Goal: Navigation & Orientation: Find specific page/section

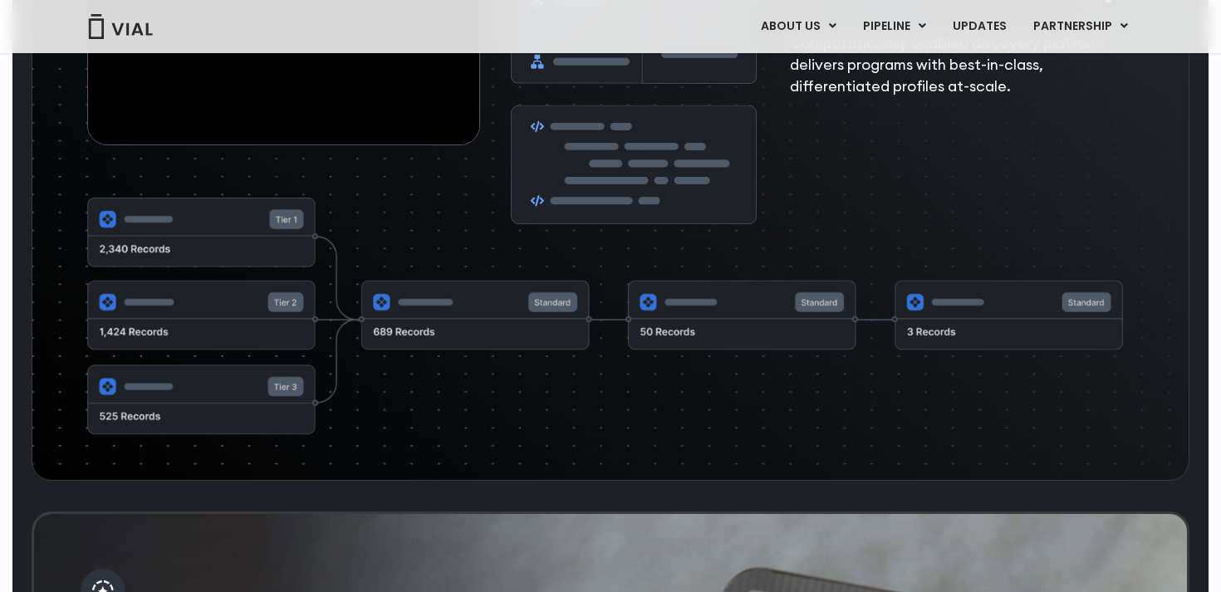
scroll to position [3394, 0]
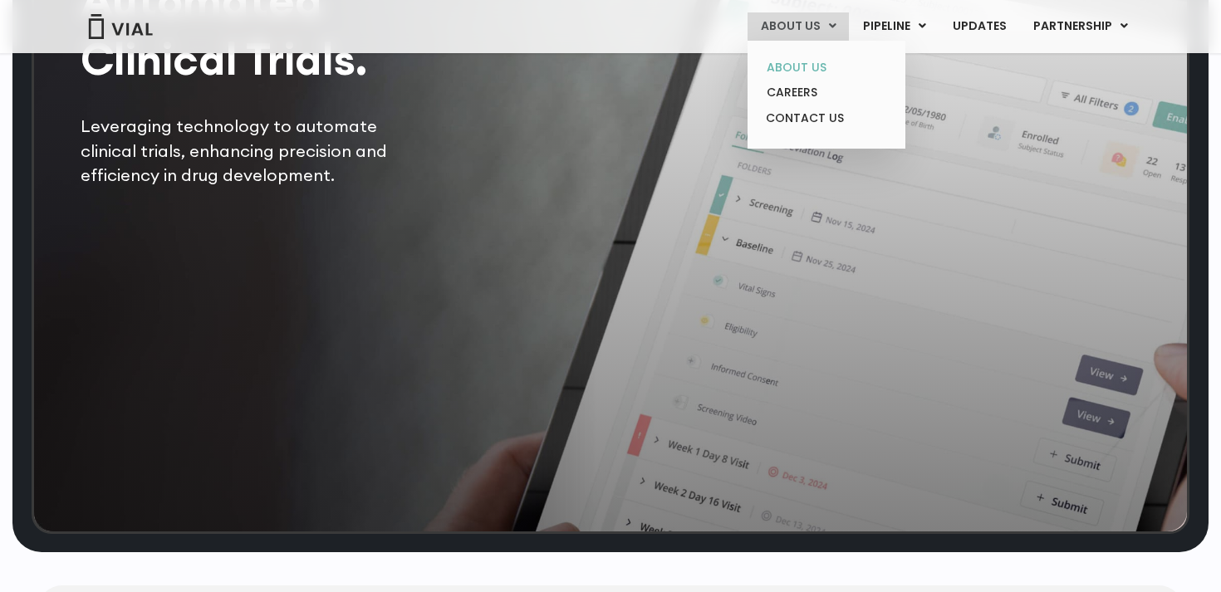
click at [797, 76] on link "ABOUT US" at bounding box center [825, 68] width 145 height 26
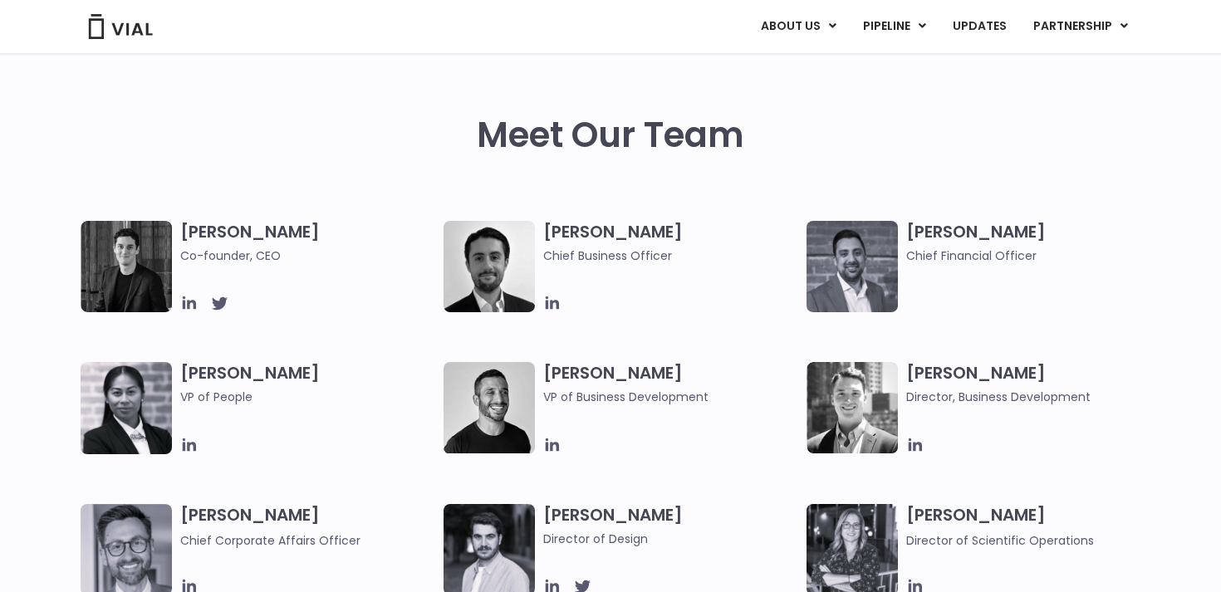
scroll to position [858, 0]
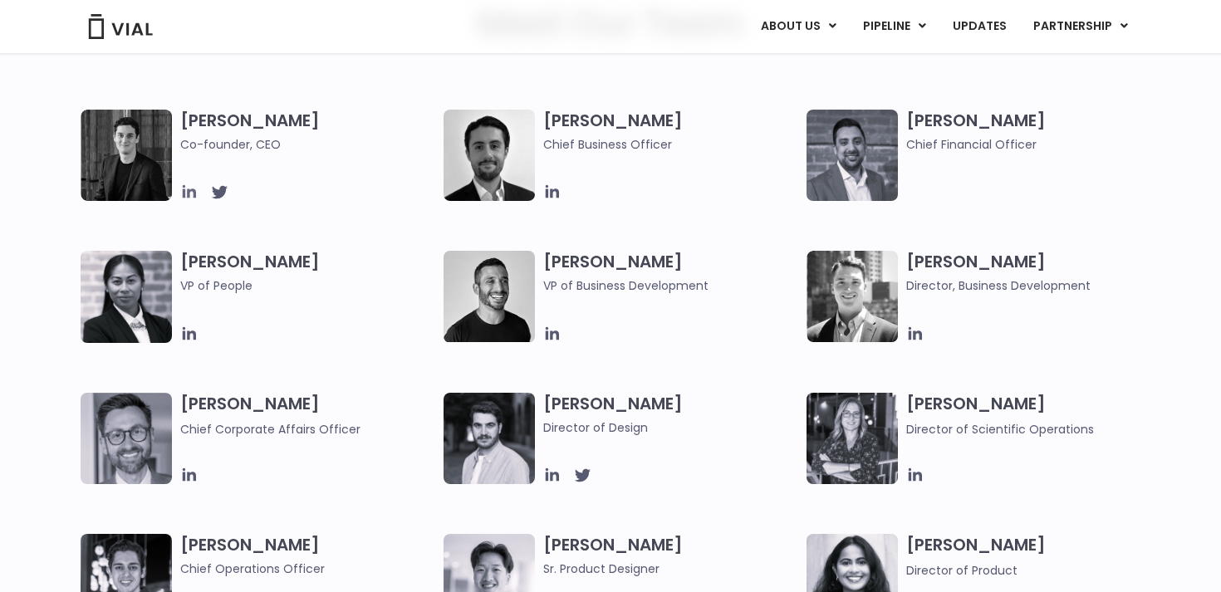
click at [189, 195] on icon at bounding box center [189, 191] width 13 height 13
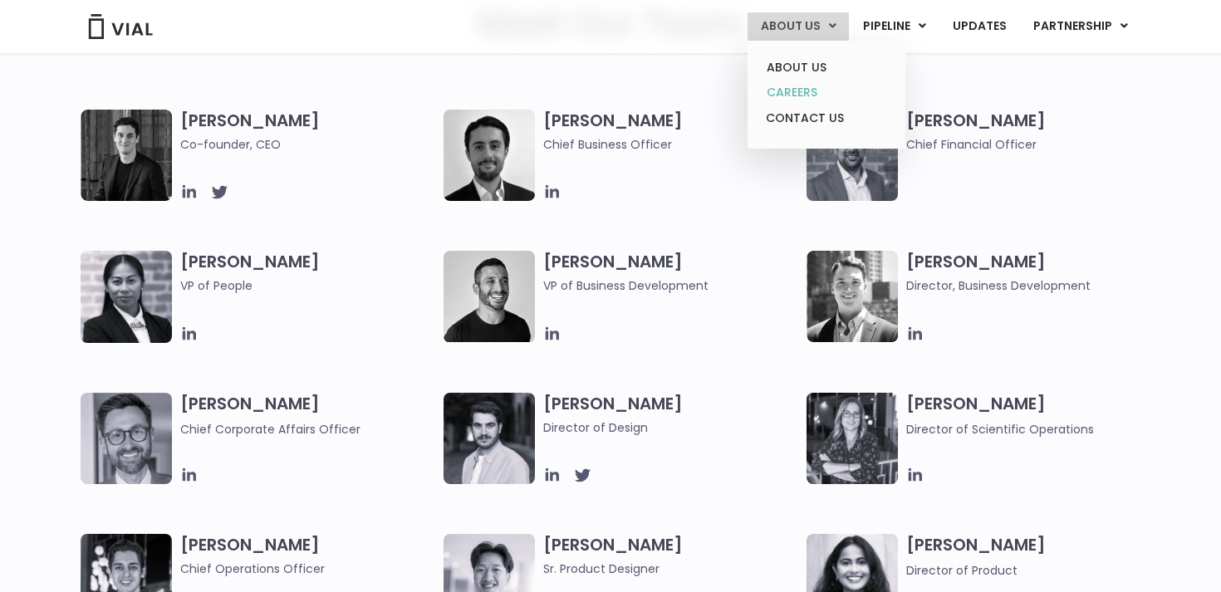
click at [806, 87] on link "CAREERS" at bounding box center [825, 93] width 145 height 26
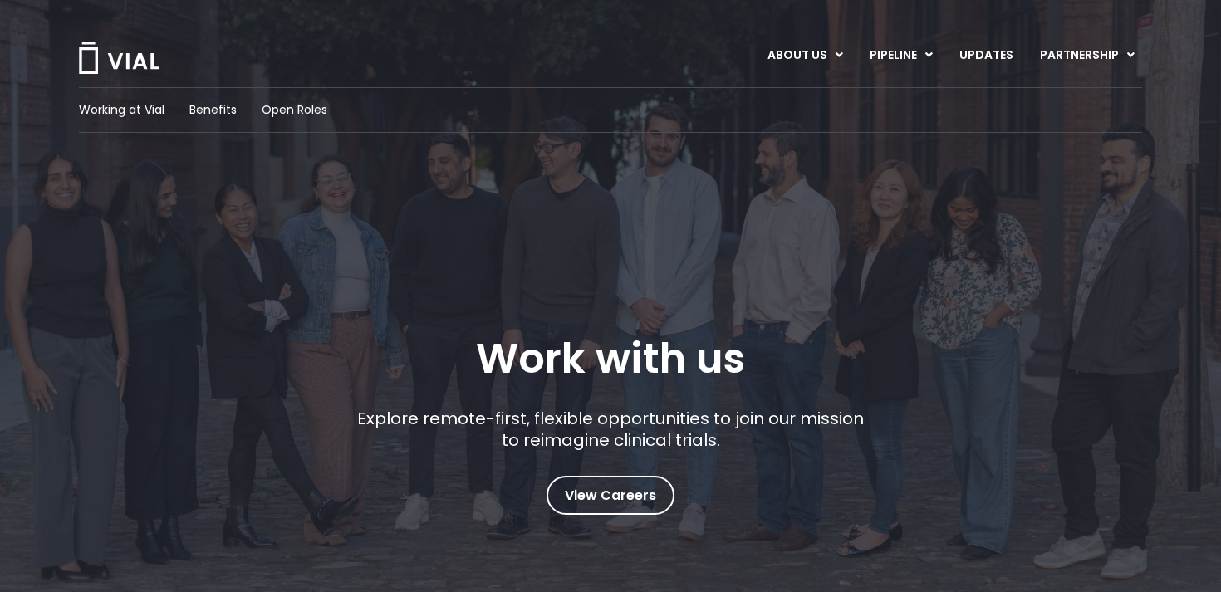
scroll to position [61, 0]
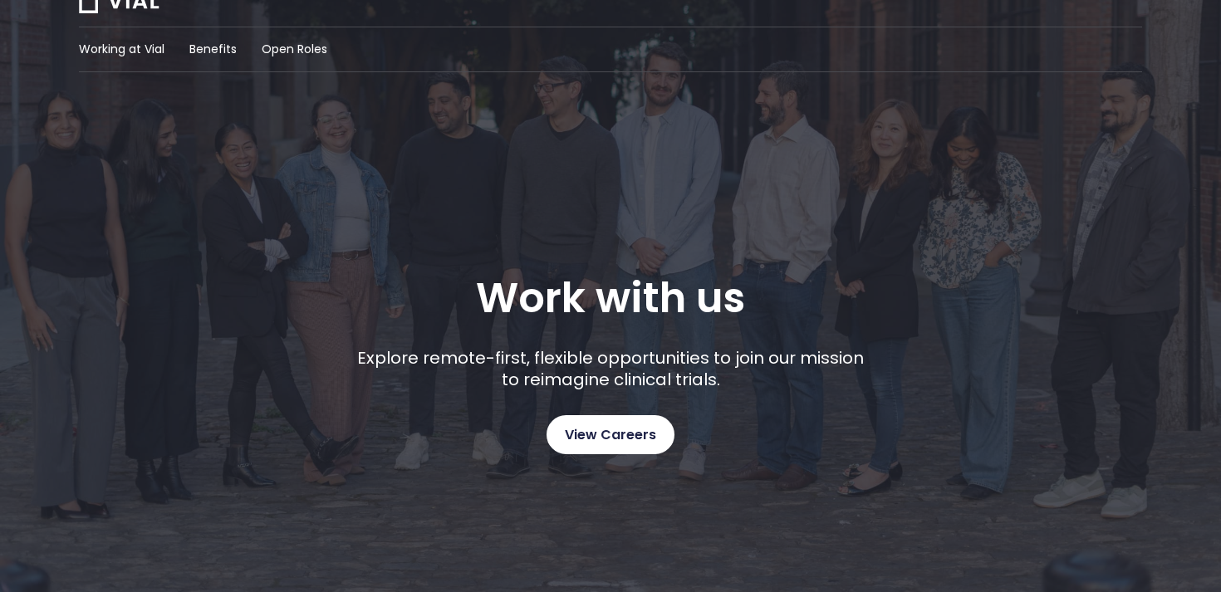
click at [610, 444] on span "View Careers" at bounding box center [610, 435] width 91 height 22
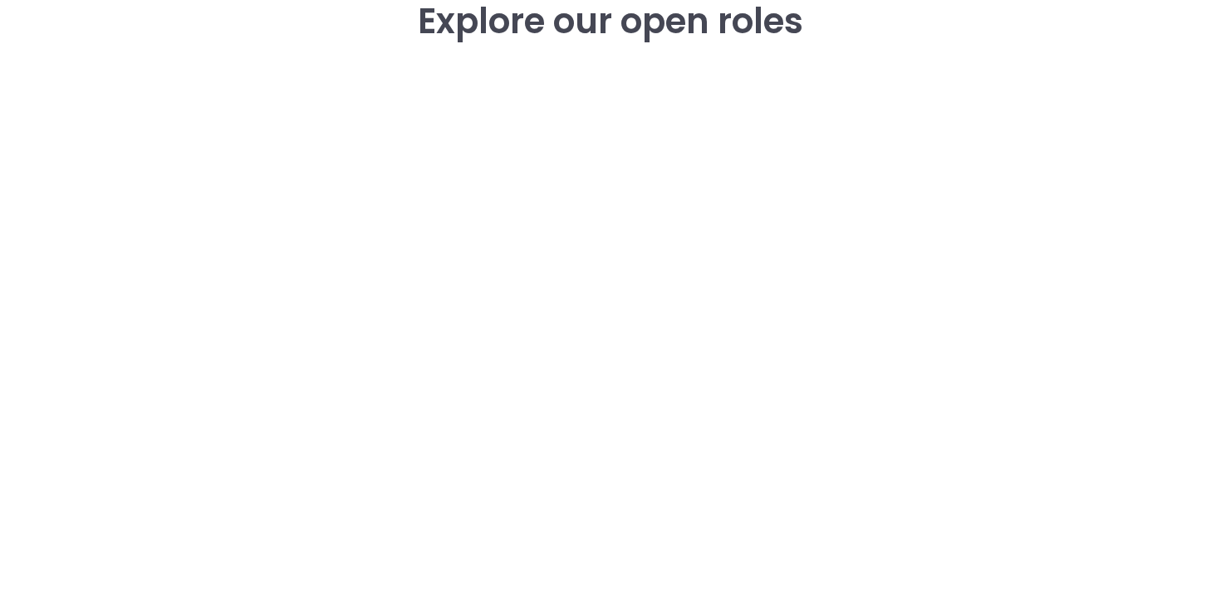
scroll to position [2405, 0]
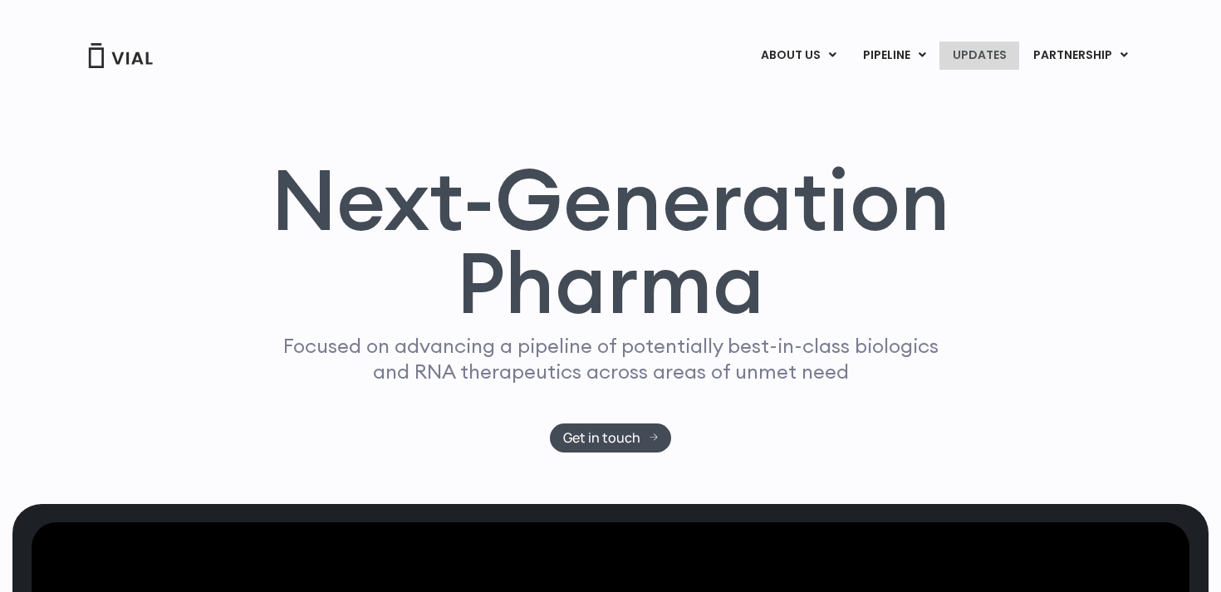
click at [1002, 56] on link "UPDATES" at bounding box center [979, 56] width 80 height 28
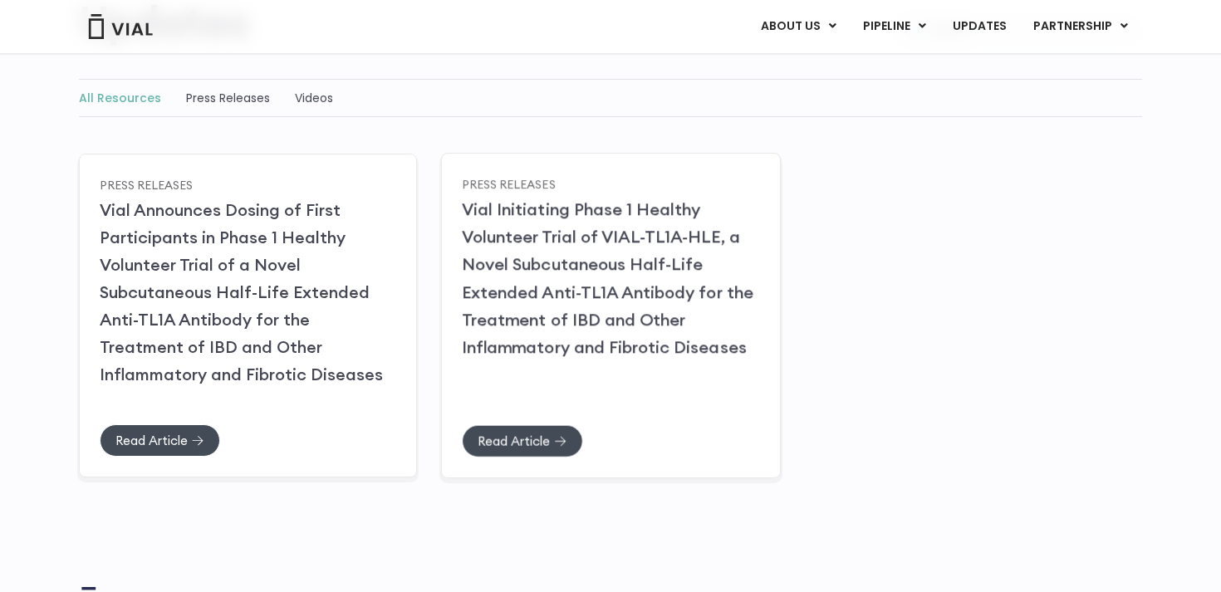
scroll to position [331, 0]
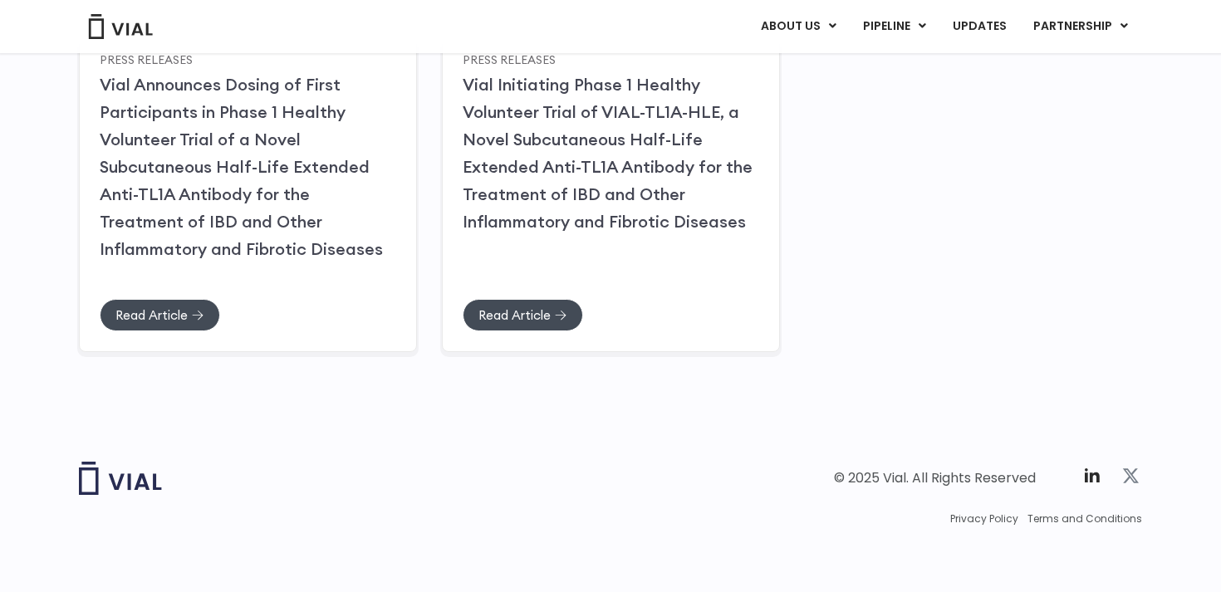
click at [1128, 474] on icon at bounding box center [1131, 475] width 16 height 14
click at [1090, 473] on icon at bounding box center [1092, 475] width 15 height 14
